Goal: Task Accomplishment & Management: Use online tool/utility

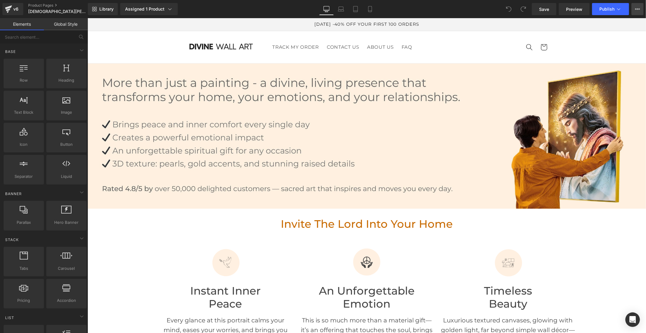
click at [633, 9] on button "View Live Page View with current Template Save Template to Library Schedule Pub…" at bounding box center [637, 9] width 12 height 12
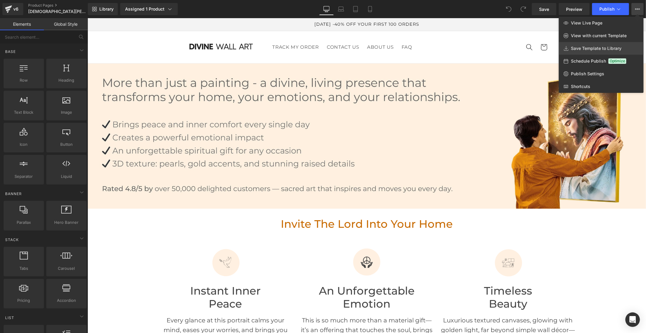
click at [611, 51] on span "Save Template to Library" at bounding box center [596, 48] width 51 height 5
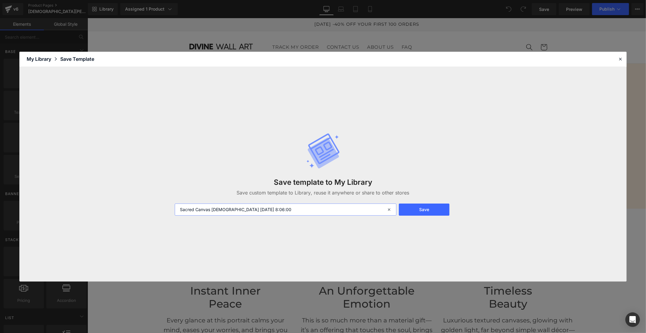
drag, startPoint x: 272, startPoint y: 210, endPoint x: 168, endPoint y: 207, distance: 103.6
click at [168, 207] on div "Save template to My Library Save custom template to Library, reuse it anywhere …" at bounding box center [322, 174] width 607 height 215
type input "Jesus 2 tableaux"
click at [419, 209] on button "Save" at bounding box center [424, 210] width 51 height 12
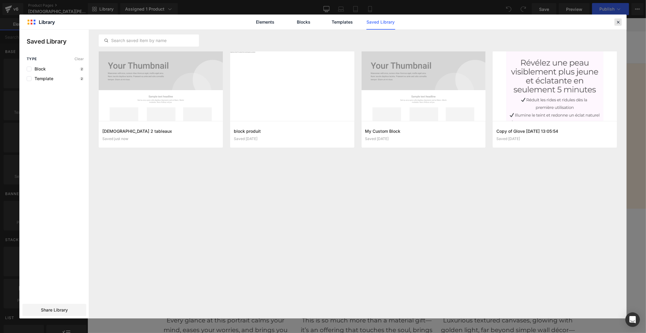
click at [617, 22] on icon at bounding box center [617, 21] width 5 height 5
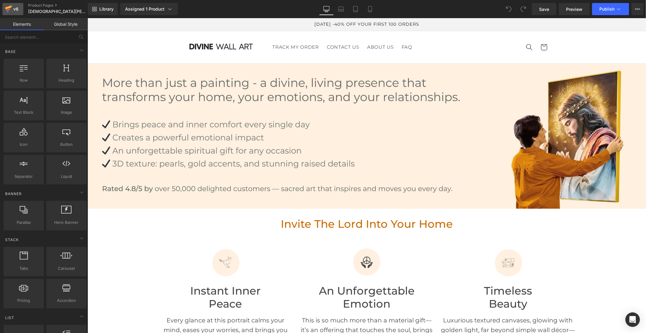
click at [15, 10] on div "v6" at bounding box center [16, 9] width 8 height 8
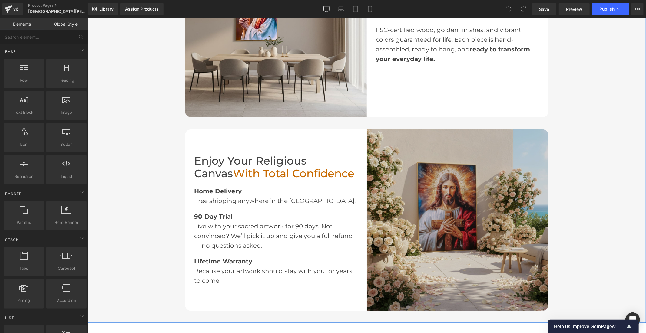
scroll to position [908, 0]
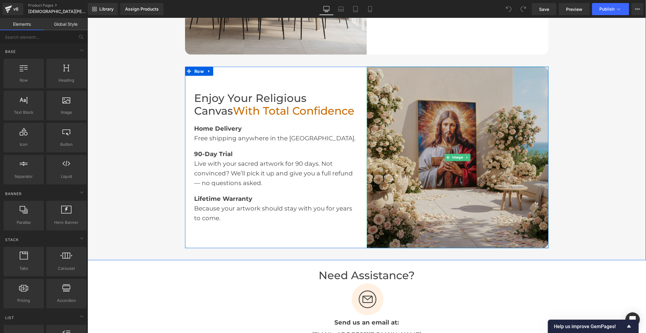
click at [396, 105] on img at bounding box center [457, 158] width 182 height 182
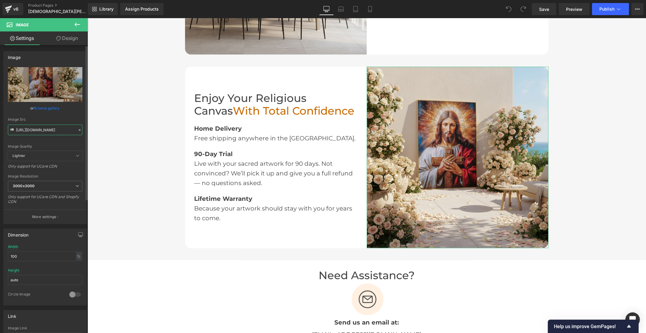
click at [58, 128] on input "[URL][DOMAIN_NAME]" at bounding box center [45, 130] width 74 height 11
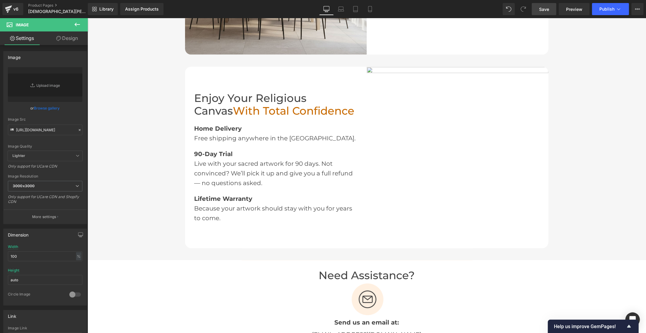
drag, startPoint x: 547, startPoint y: 11, endPoint x: 490, endPoint y: 114, distance: 117.5
click at [547, 11] on span "Save" at bounding box center [544, 9] width 10 height 6
click at [538, 11] on link "Save" at bounding box center [544, 9] width 25 height 12
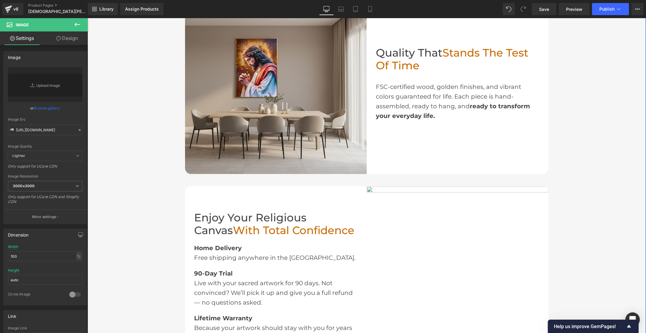
scroll to position [773, 0]
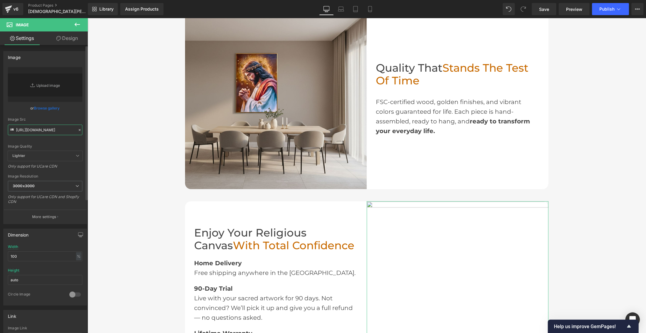
click at [35, 132] on input "[URL][DOMAIN_NAME]" at bounding box center [45, 130] width 74 height 11
paste input "jesus_tessa_1_42621e5a-bf7a-4104-9a60-cd99b1b03e56.jpg?v=175973269"
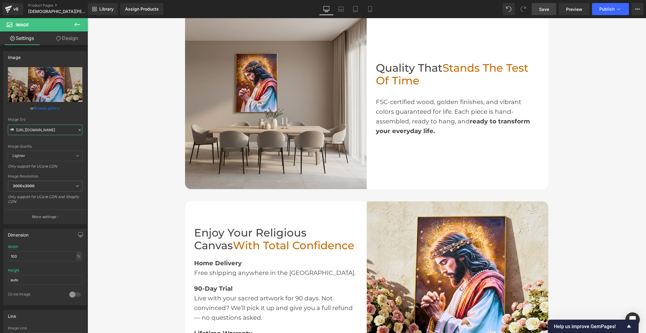
type input "[URL][DOMAIN_NAME]"
click at [543, 8] on span "Save" at bounding box center [544, 9] width 10 height 6
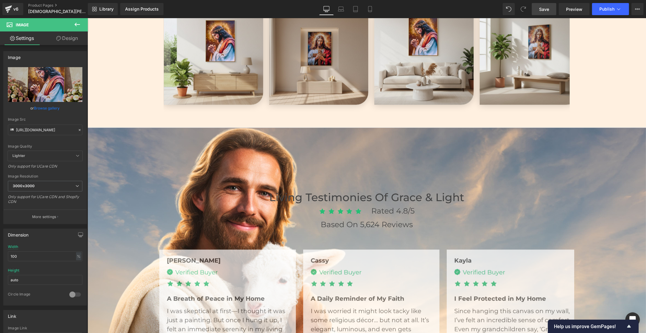
scroll to position [1244, 0]
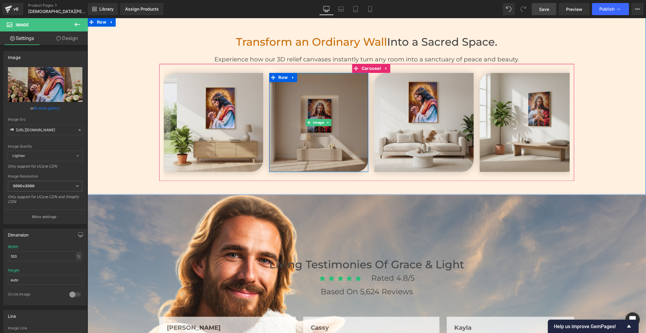
click at [299, 107] on img at bounding box center [318, 122] width 99 height 99
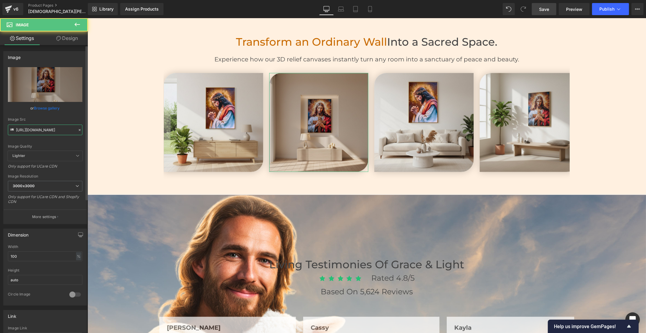
click at [51, 128] on input "[URL][DOMAIN_NAME]" at bounding box center [45, 130] width 74 height 11
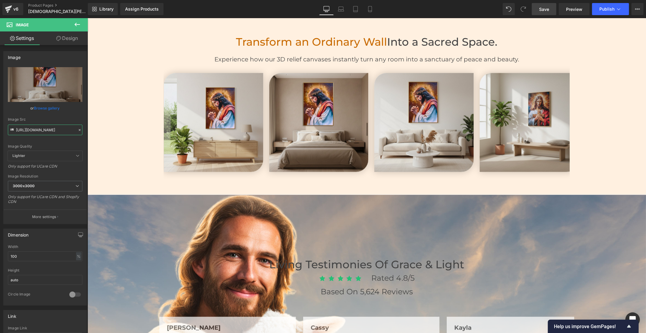
type input "[URL][DOMAIN_NAME]"
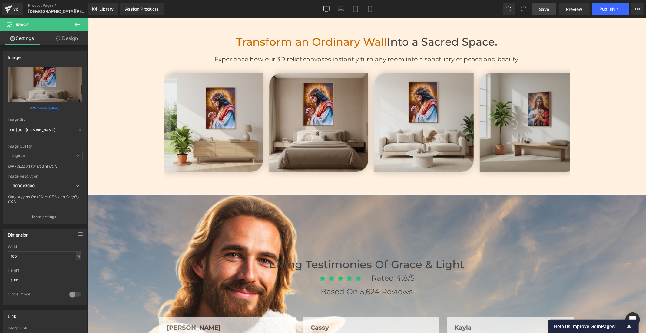
click at [507, 128] on img at bounding box center [528, 122] width 99 height 99
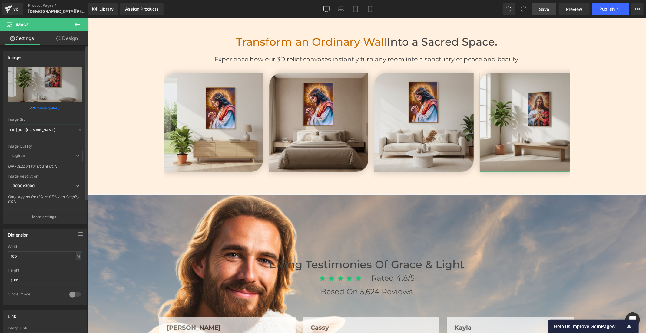
click at [41, 126] on input "[URL][DOMAIN_NAME]" at bounding box center [45, 130] width 74 height 11
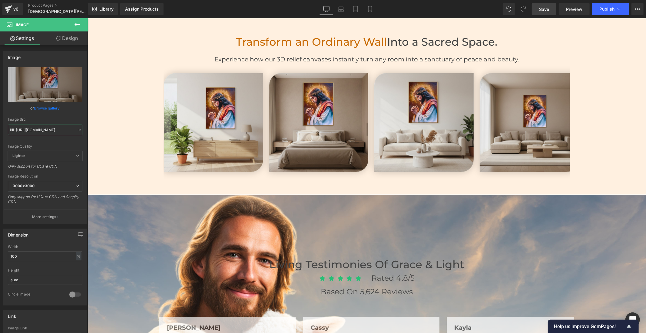
type input "[URL][DOMAIN_NAME]"
click at [544, 8] on span "Save" at bounding box center [544, 9] width 10 height 6
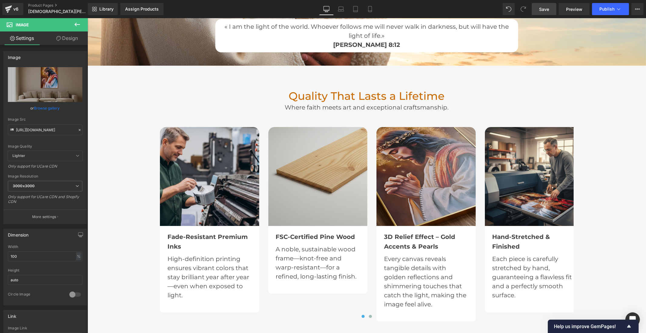
scroll to position [1715, 0]
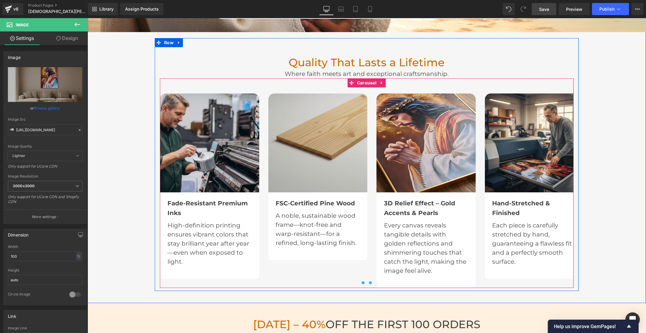
click at [368, 281] on span at bounding box center [369, 282] width 3 height 3
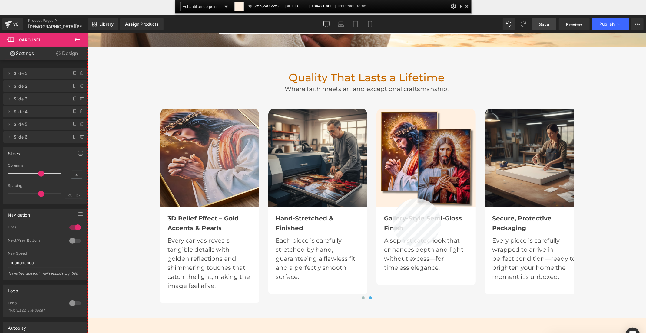
click at [392, 199] on div at bounding box center [366, 205] width 558 height 315
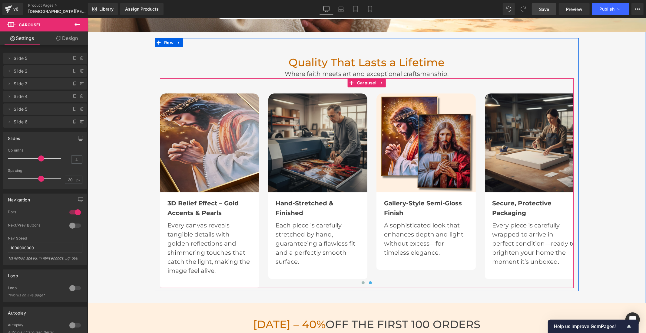
click at [335, 179] on img at bounding box center [317, 142] width 99 height 99
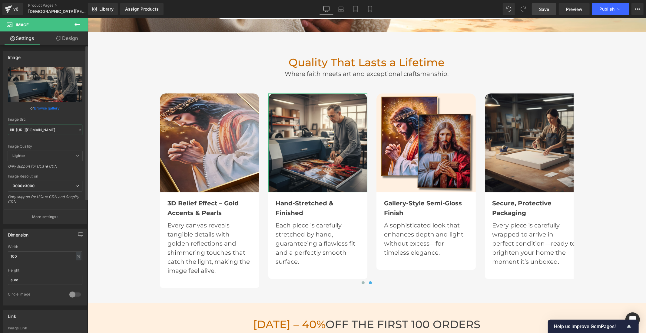
click at [59, 130] on input "[URL][DOMAIN_NAME]" at bounding box center [45, 130] width 74 height 11
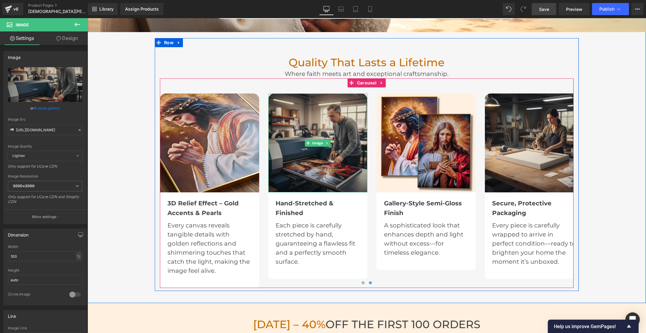
click at [330, 123] on img at bounding box center [317, 142] width 99 height 99
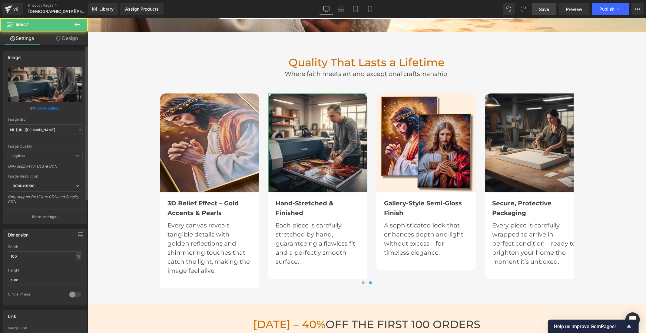
click at [53, 129] on input "[URL][DOMAIN_NAME]" at bounding box center [45, 130] width 74 height 11
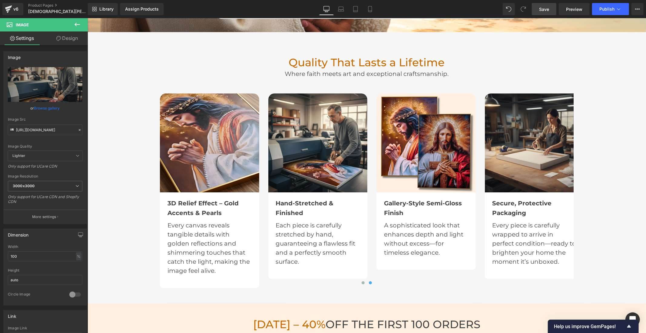
type input "[URL][DOMAIN_NAME]"
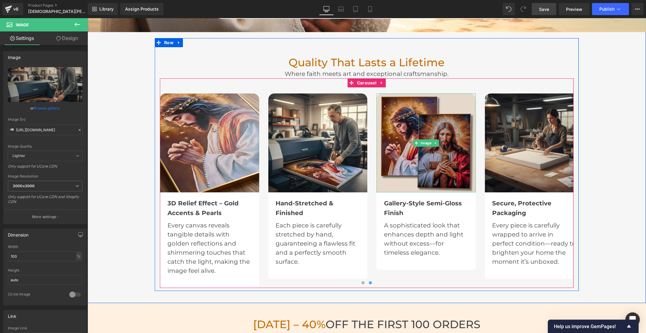
click at [430, 131] on img at bounding box center [425, 142] width 99 height 99
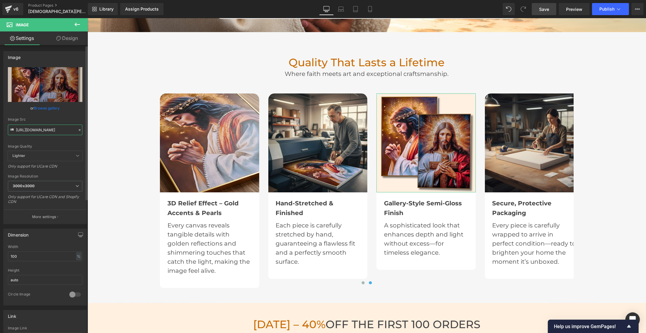
click at [59, 126] on input "[URL][DOMAIN_NAME]" at bounding box center [45, 130] width 74 height 11
paste input "[DEMOGRAPHIC_DATA]jpg?v=1759734173"
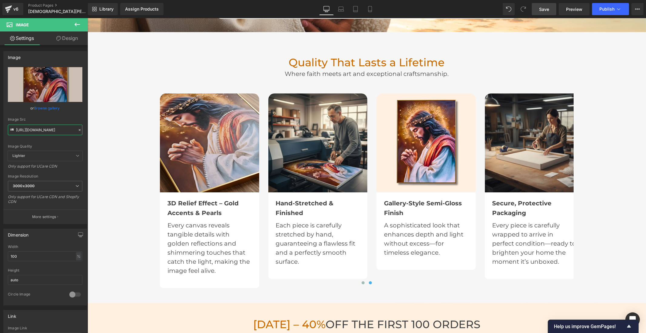
type input "[URL][DOMAIN_NAME]"
click at [547, 6] on span "Save" at bounding box center [544, 9] width 10 height 6
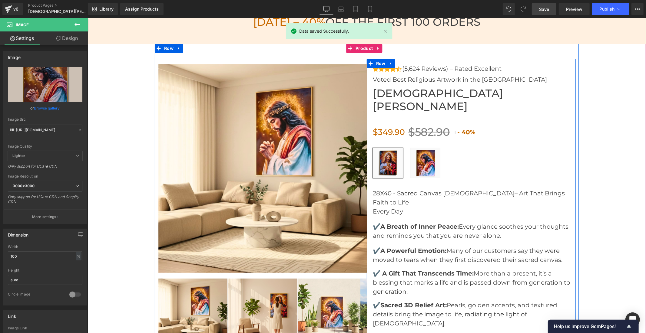
scroll to position [2051, 0]
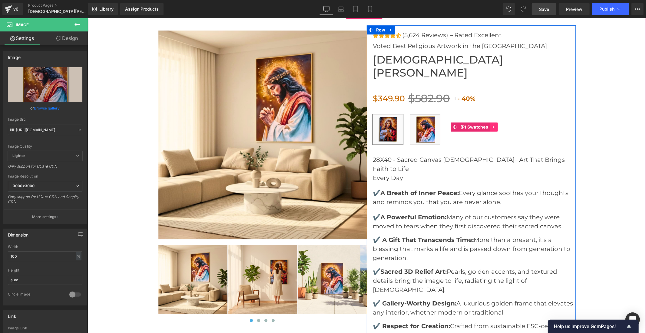
click at [491, 125] on icon at bounding box center [493, 127] width 4 height 5
click at [494, 122] on link at bounding box center [497, 126] width 8 height 9
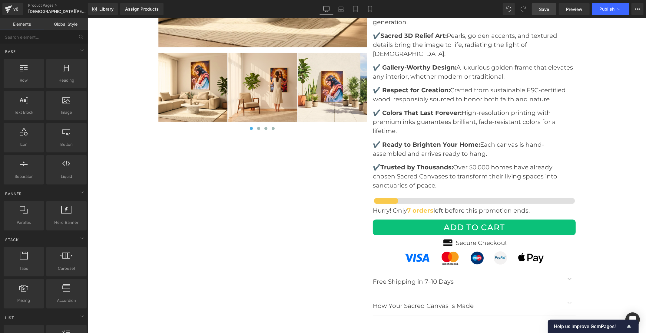
scroll to position [2181, 0]
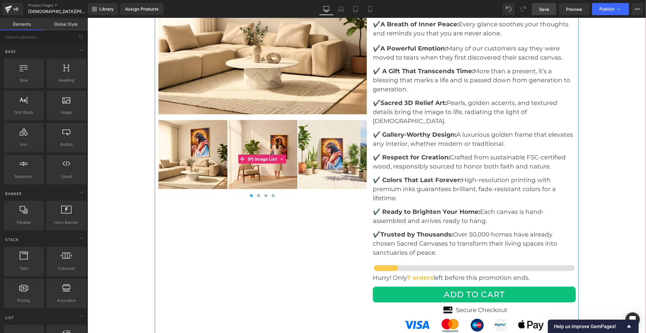
click at [261, 137] on img at bounding box center [262, 154] width 69 height 69
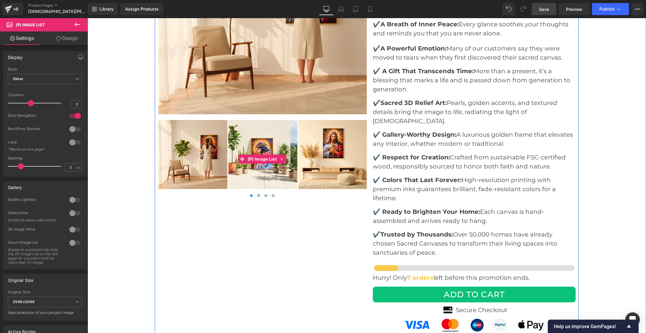
click at [330, 131] on img at bounding box center [332, 154] width 69 height 69
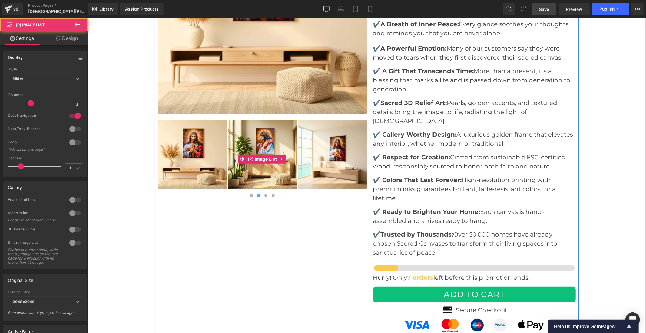
click at [328, 140] on img at bounding box center [332, 154] width 69 height 69
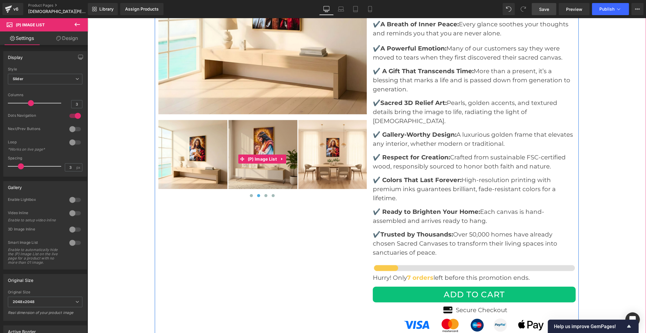
click at [328, 150] on img at bounding box center [332, 154] width 69 height 69
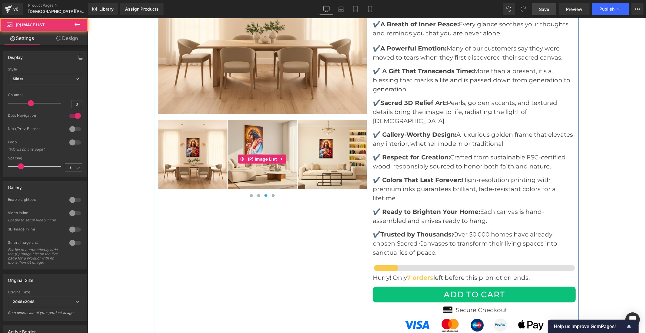
click at [328, 150] on img at bounding box center [332, 154] width 69 height 69
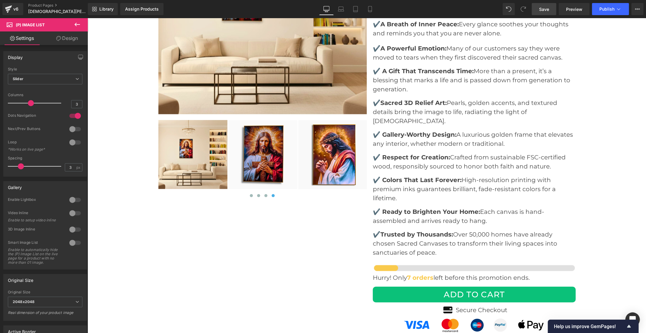
click at [542, 10] on span "Save" at bounding box center [544, 9] width 10 height 6
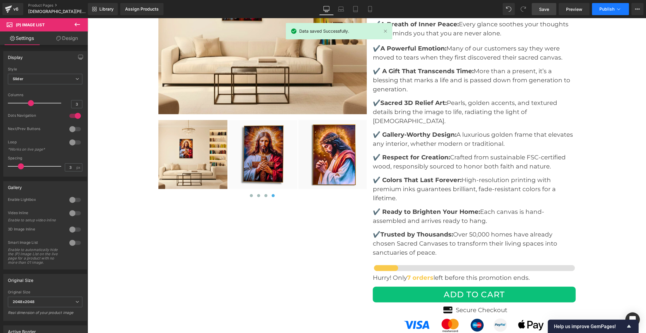
click at [603, 5] on button "Publish" at bounding box center [610, 9] width 37 height 12
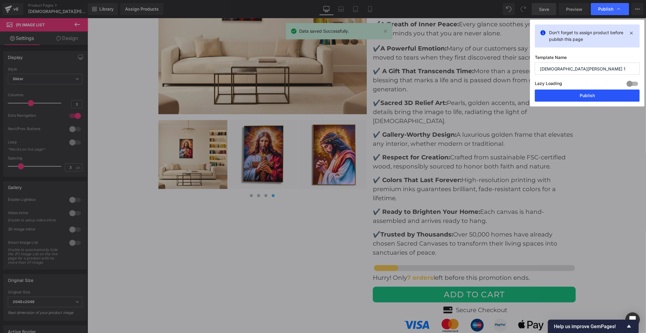
click at [591, 96] on button "Publish" at bounding box center [587, 96] width 105 height 12
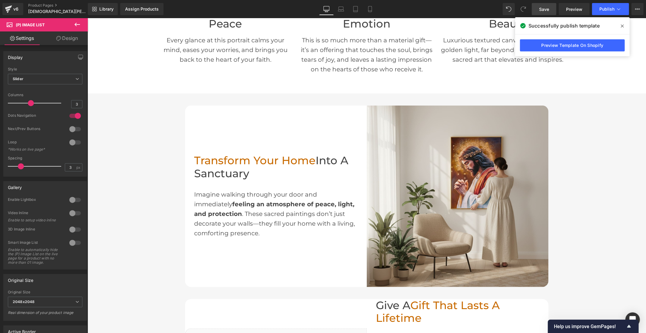
scroll to position [298, 0]
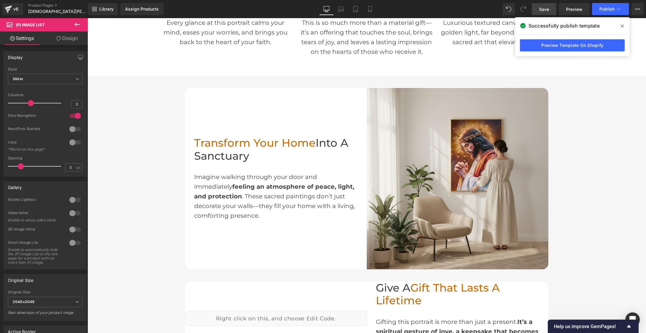
click at [539, 8] on link "Save" at bounding box center [544, 9] width 25 height 12
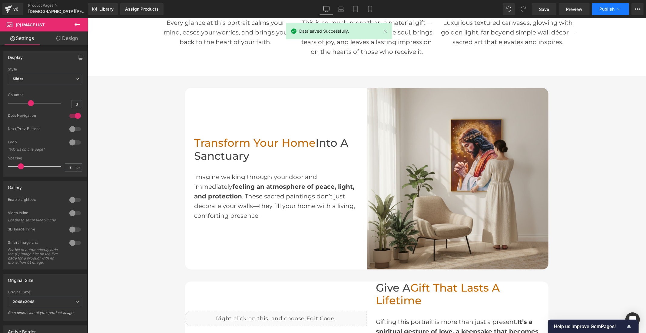
click at [617, 7] on icon at bounding box center [618, 9] width 6 height 6
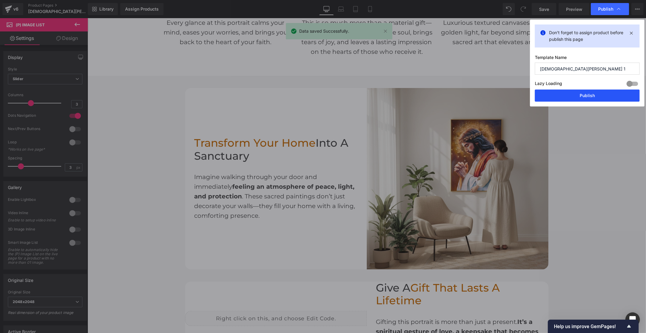
drag, startPoint x: 583, startPoint y: 96, endPoint x: 495, endPoint y: 84, distance: 88.4
click at [583, 96] on button "Publish" at bounding box center [587, 96] width 105 height 12
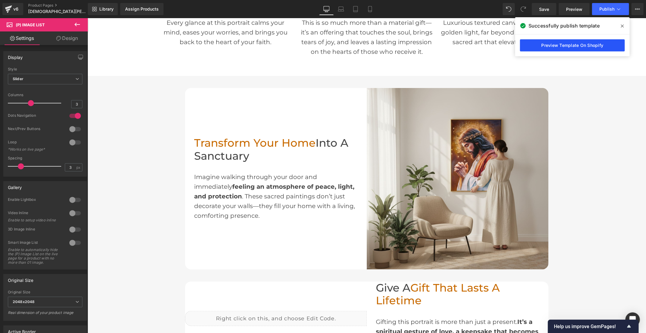
click at [575, 49] on link "Preview Template On Shopify" at bounding box center [572, 45] width 105 height 12
